Goal: Task Accomplishment & Management: Use online tool/utility

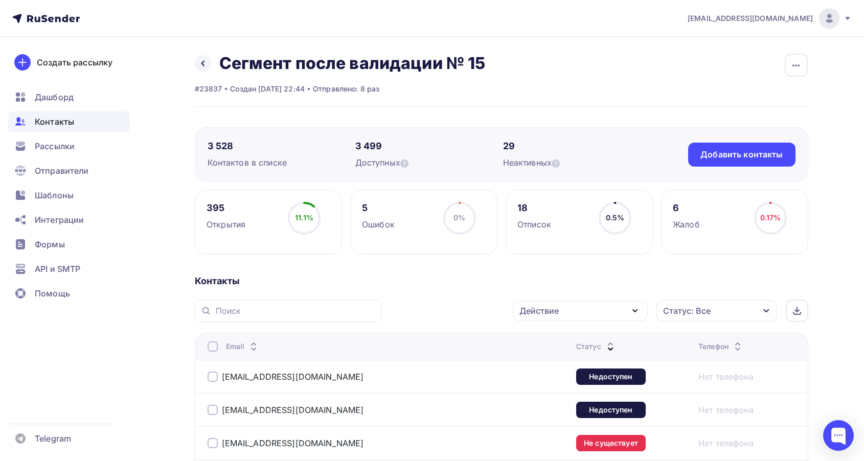
click at [605, 343] on icon at bounding box center [611, 349] width 12 height 12
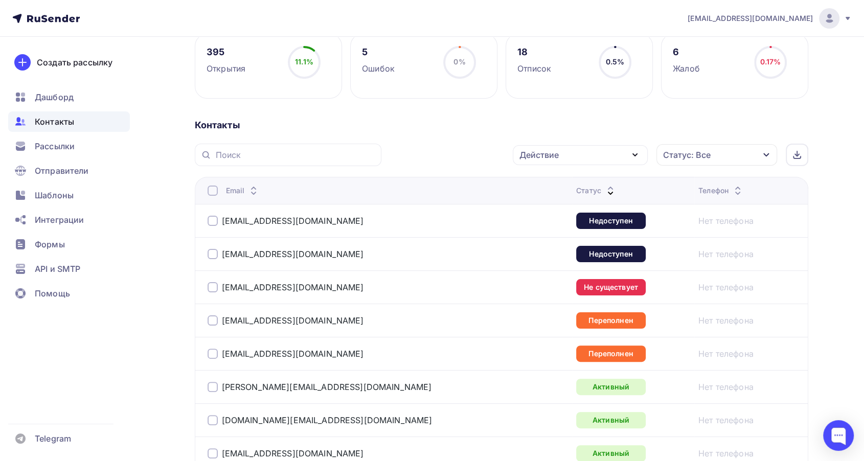
scroll to position [156, 0]
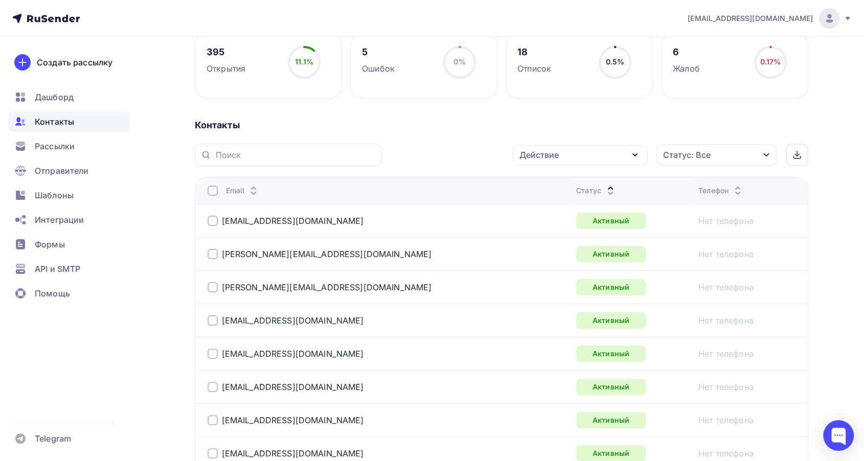
click at [605, 190] on icon at bounding box center [611, 193] width 12 height 12
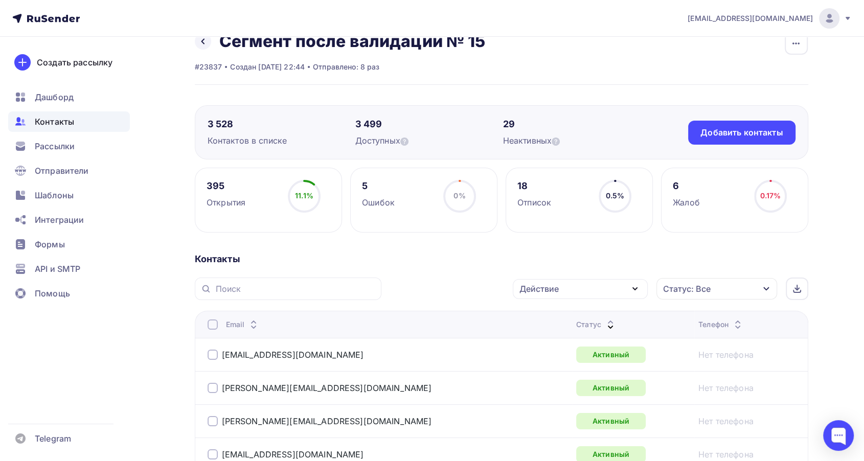
scroll to position [0, 0]
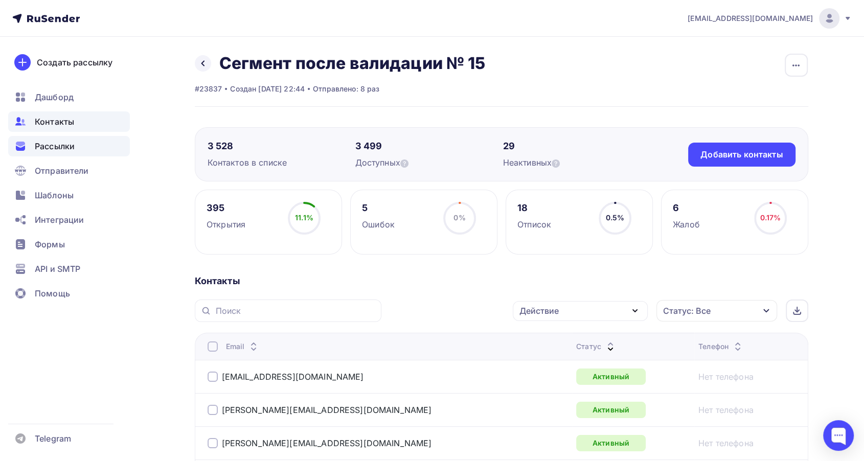
click at [65, 145] on span "Рассылки" at bounding box center [55, 146] width 40 height 12
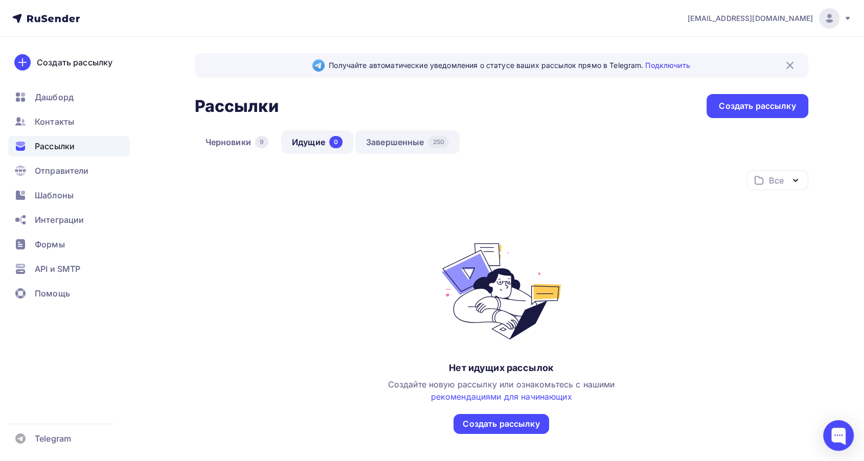
click at [412, 144] on link "Завершенные 250" at bounding box center [408, 142] width 104 height 24
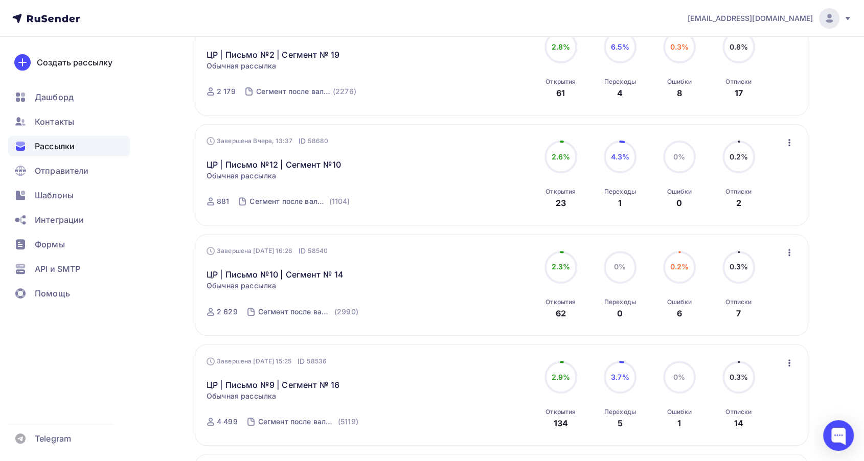
scroll to position [341, 0]
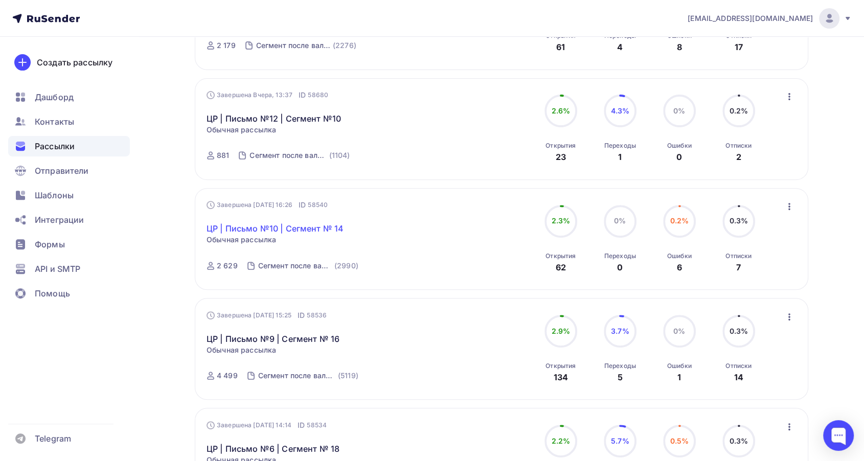
click at [311, 231] on link "ЦР | Письмо №10 | Сегмент № 14" at bounding box center [275, 229] width 137 height 12
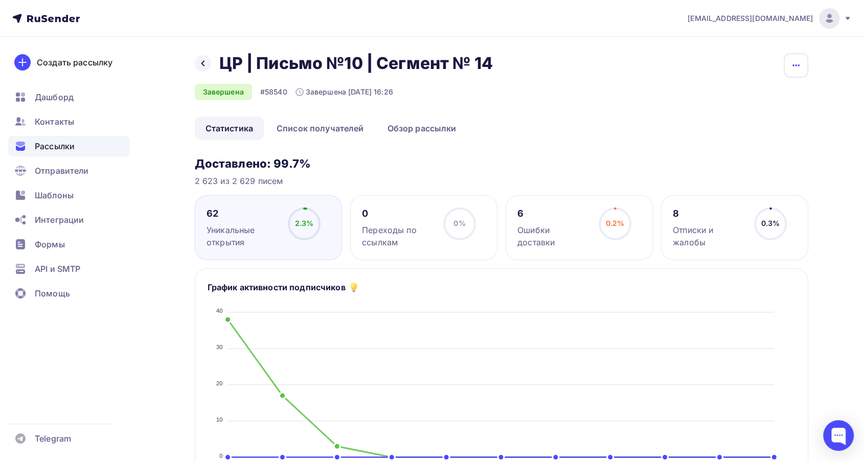
click at [794, 62] on icon "button" at bounding box center [796, 65] width 12 height 12
click at [735, 99] on div "Копировать" at bounding box center [757, 98] width 98 height 12
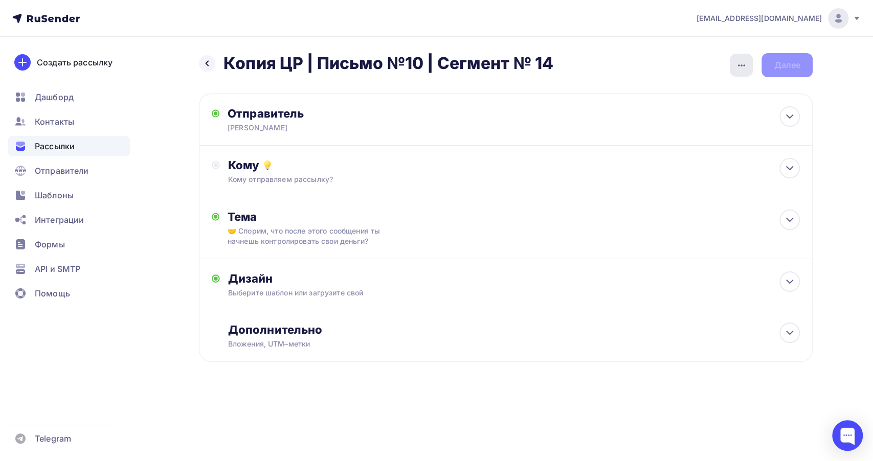
click at [741, 68] on icon "button" at bounding box center [742, 65] width 12 height 12
click at [667, 120] on div "Переименовать рассылку" at bounding box center [687, 118] width 127 height 12
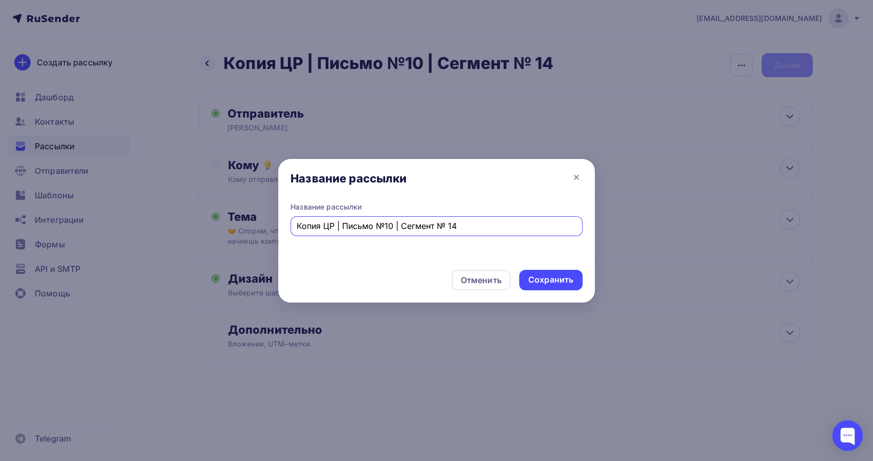
drag, startPoint x: 323, startPoint y: 227, endPoint x: 247, endPoint y: 236, distance: 76.2
click at [247, 236] on div "Название рассылки Название рассылки Копия ЦР | Письмо №10 | Сегмент № 14 Отмени…" at bounding box center [436, 230] width 873 height 461
click at [451, 225] on input "ЦР | Письмо №10 | Сегмент № 14" at bounding box center [437, 226] width 280 height 12
type input "ЦР | Письмо №10 | Сегмент № 15"
click at [536, 277] on div "Сохранить" at bounding box center [550, 280] width 45 height 12
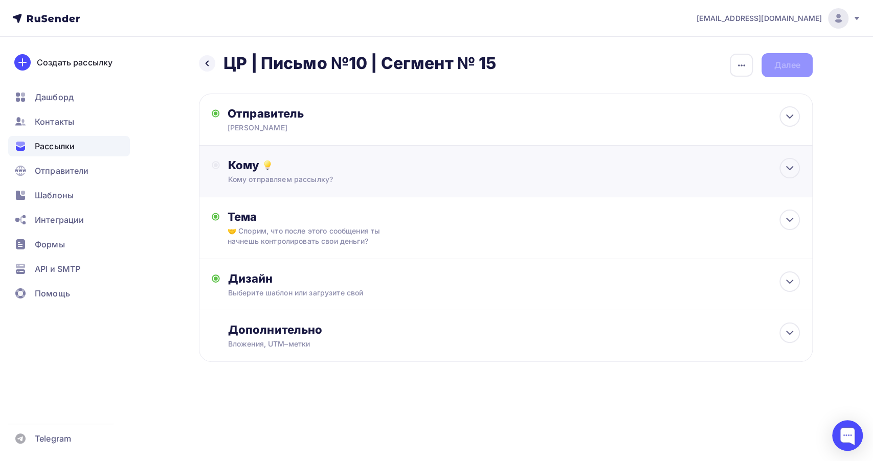
click at [316, 187] on div "Кому Кому отправляем рассылку? Списки получателей Выберите список Все списки id…" at bounding box center [506, 172] width 614 height 52
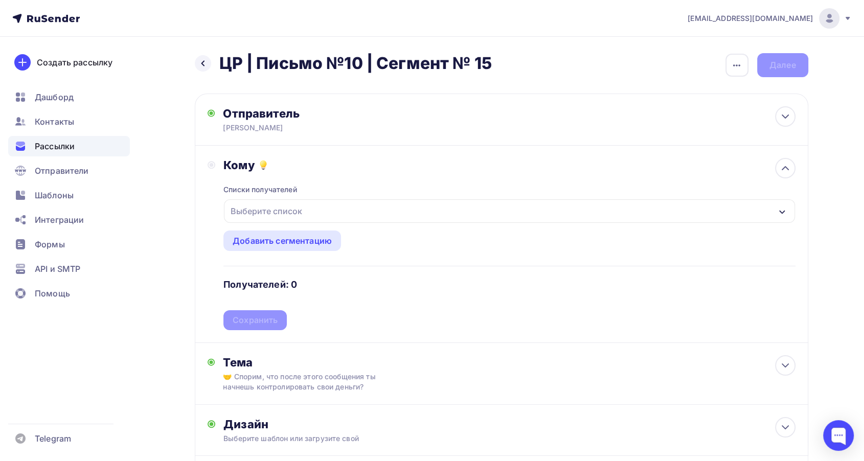
click at [374, 203] on div "Выберите список" at bounding box center [509, 211] width 571 height 24
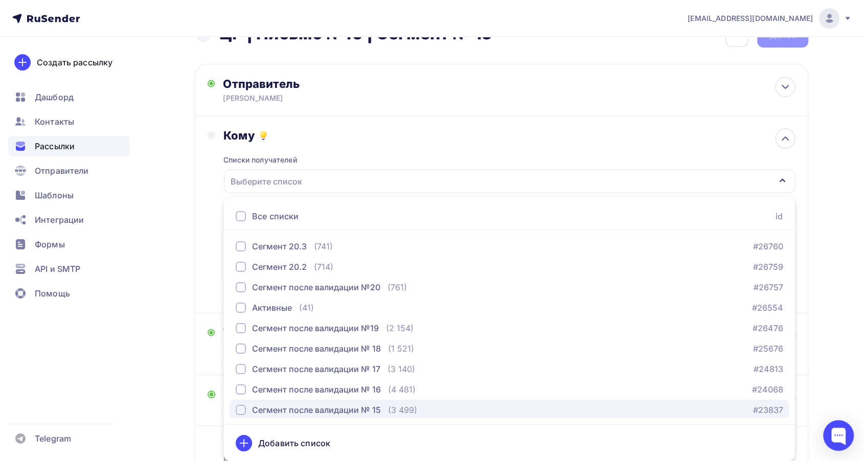
click at [370, 404] on div "Сегмент после валидации № 15" at bounding box center [316, 410] width 129 height 12
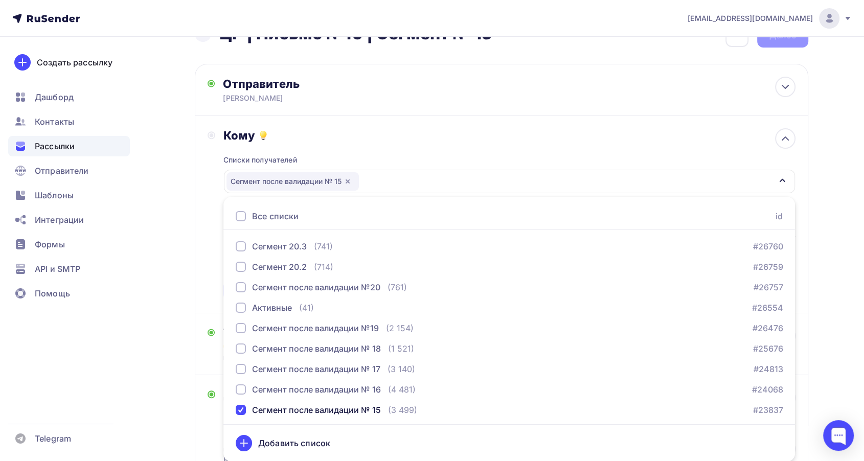
click at [370, 139] on div "Кому" at bounding box center [510, 135] width 572 height 14
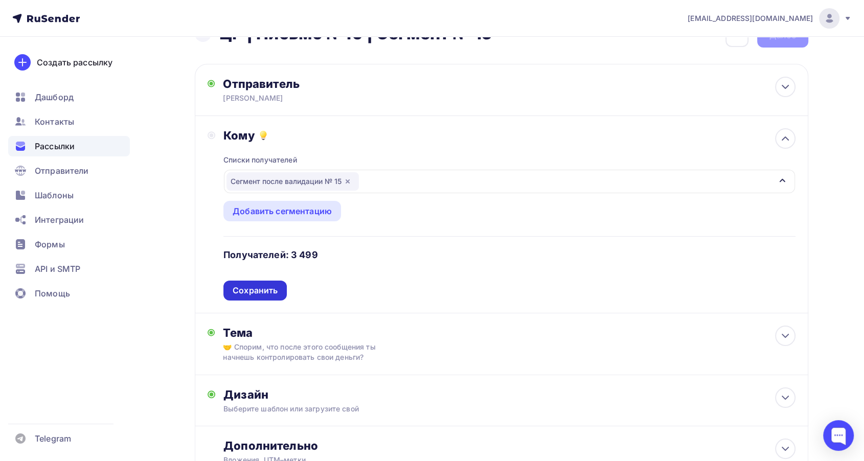
click at [258, 293] on div "Сохранить" at bounding box center [255, 291] width 45 height 12
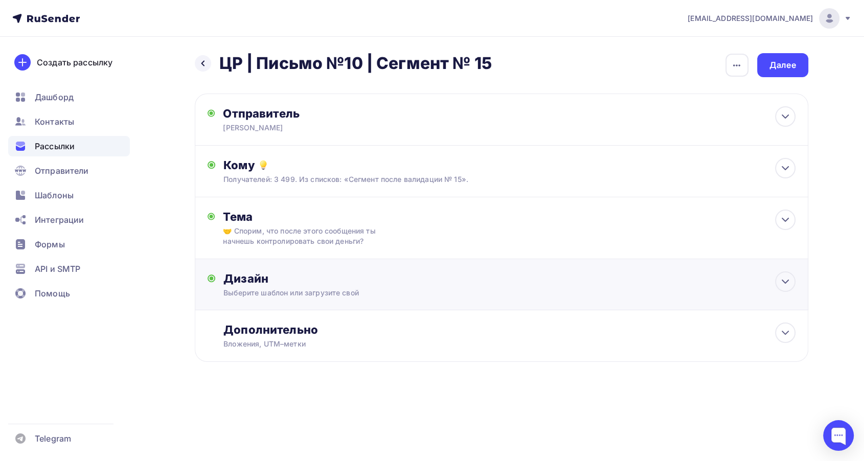
scroll to position [0, 0]
click at [415, 278] on div "Дизайн" at bounding box center [514, 279] width 572 height 14
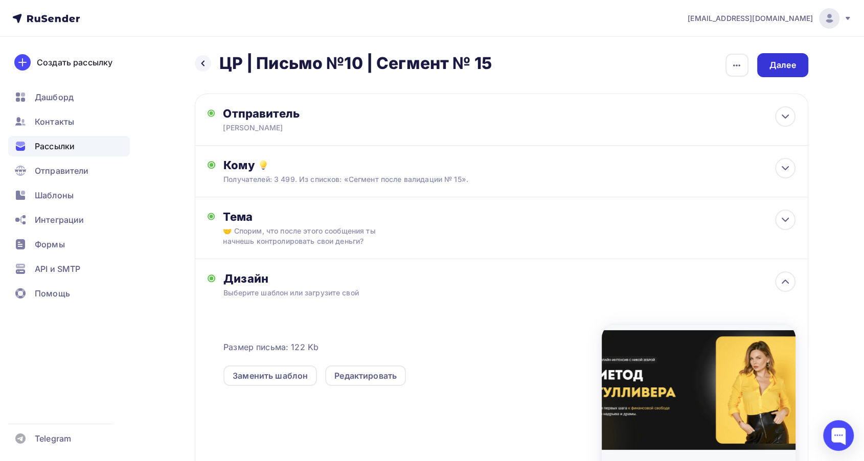
click at [779, 56] on div "Далее" at bounding box center [783, 65] width 51 height 24
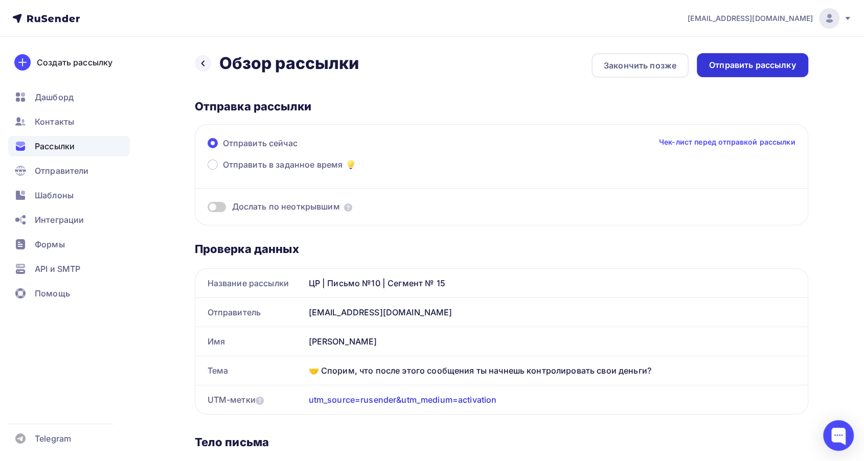
click at [725, 70] on div "Отправить рассылку" at bounding box center [752, 65] width 87 height 12
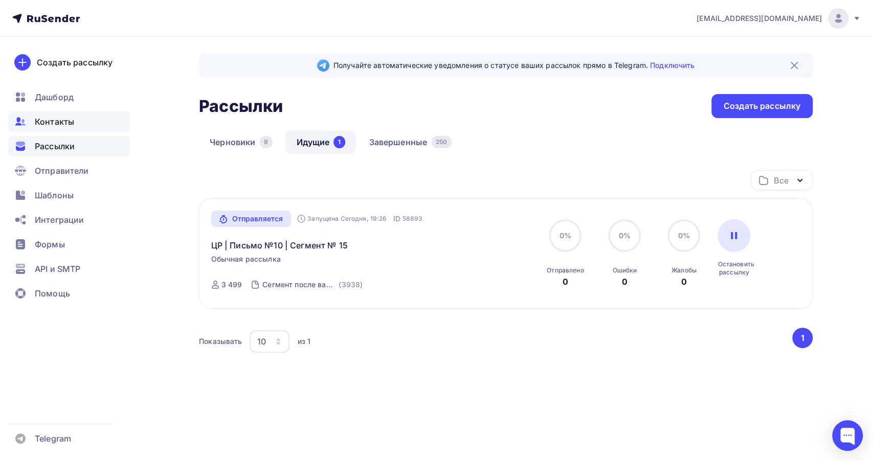
click at [67, 123] on span "Контакты" at bounding box center [54, 122] width 39 height 12
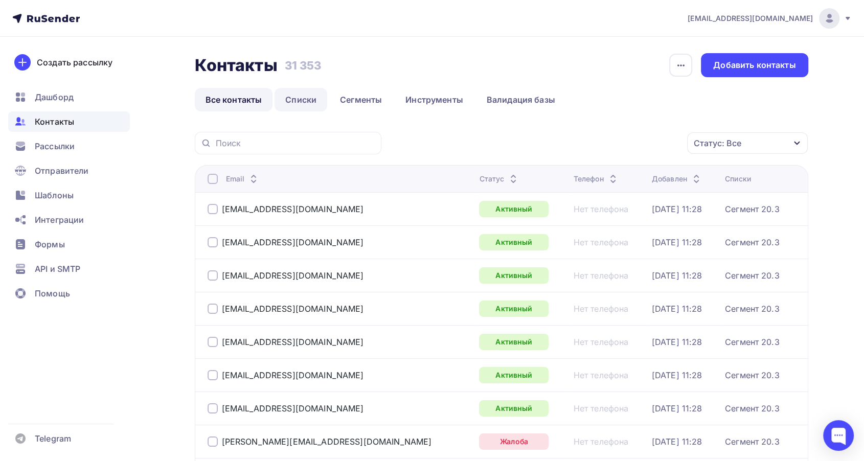
click at [316, 98] on link "Списки" at bounding box center [301, 100] width 53 height 24
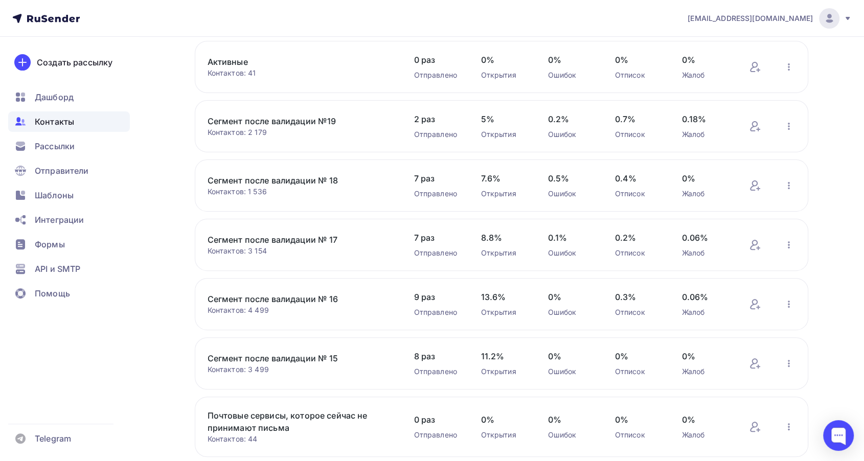
scroll to position [339, 0]
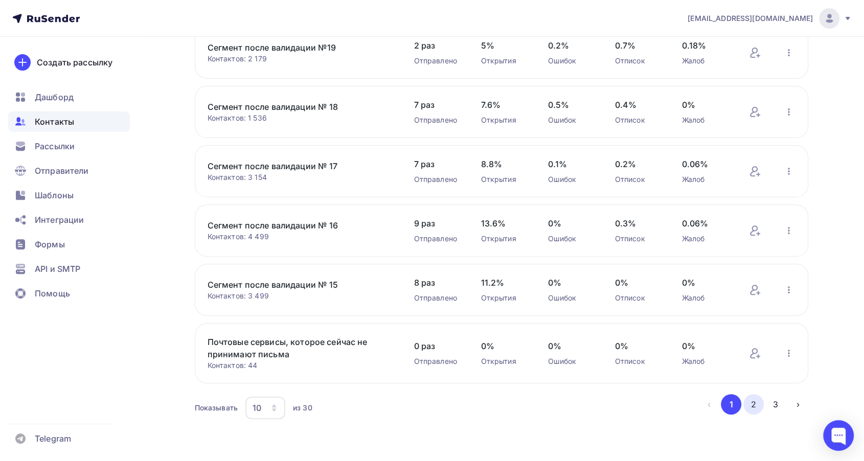
click at [748, 401] on button "2" at bounding box center [754, 404] width 20 height 20
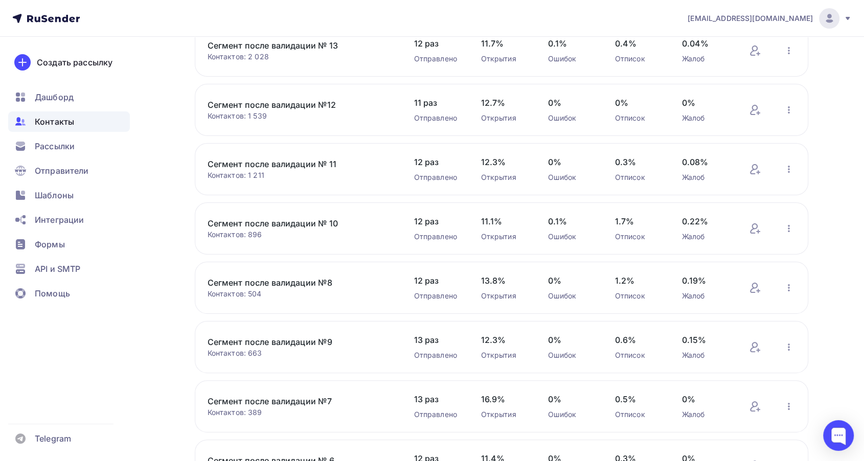
scroll to position [160, 0]
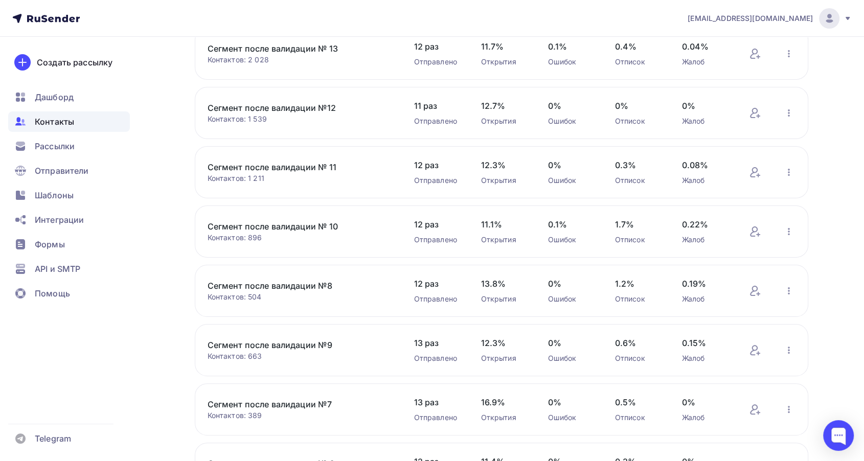
click at [307, 52] on link "Сегмент после валидации № 13" at bounding box center [295, 48] width 174 height 12
